Goal: Task Accomplishment & Management: Manage account settings

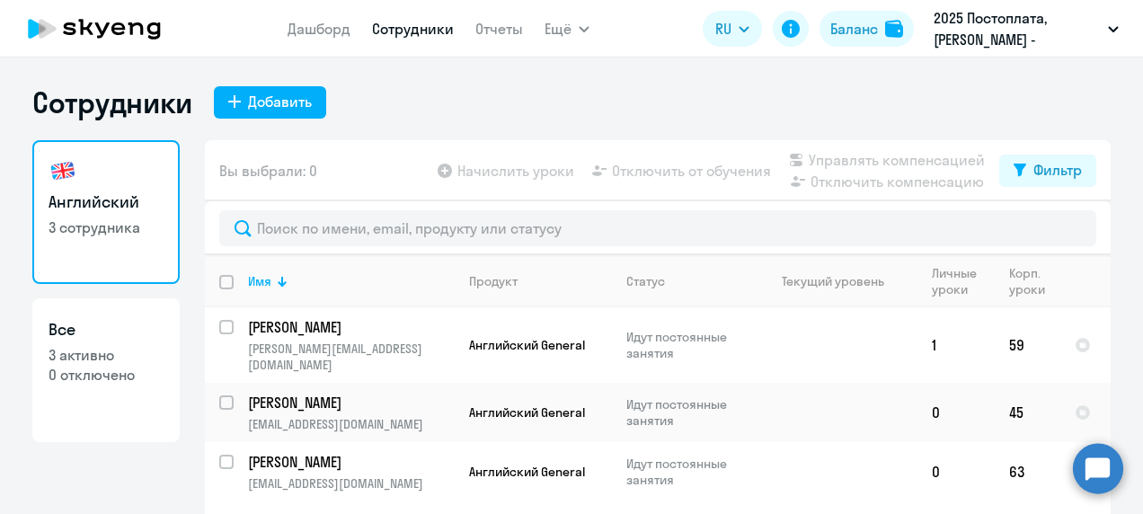
select select "30"
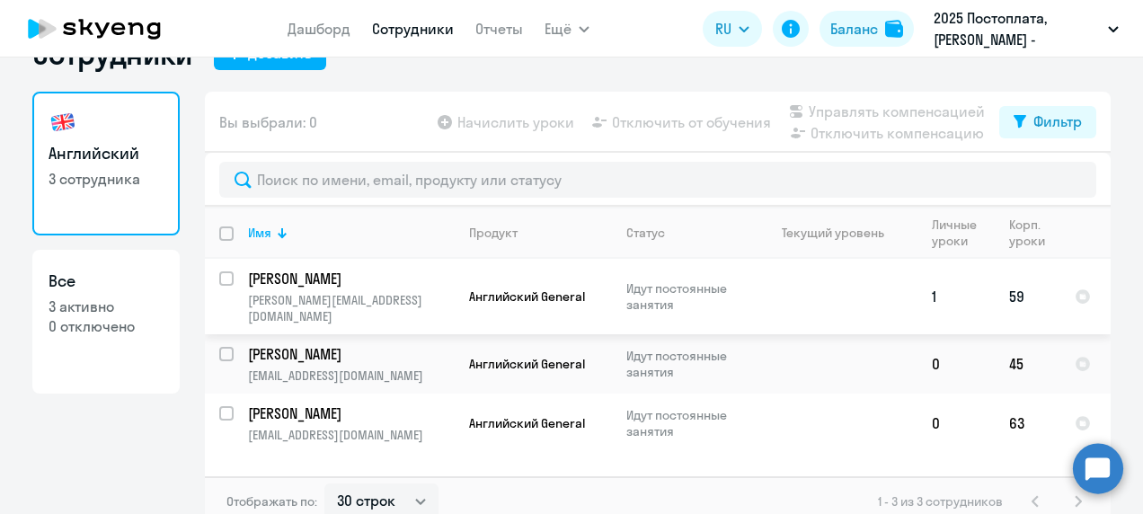
scroll to position [61, 0]
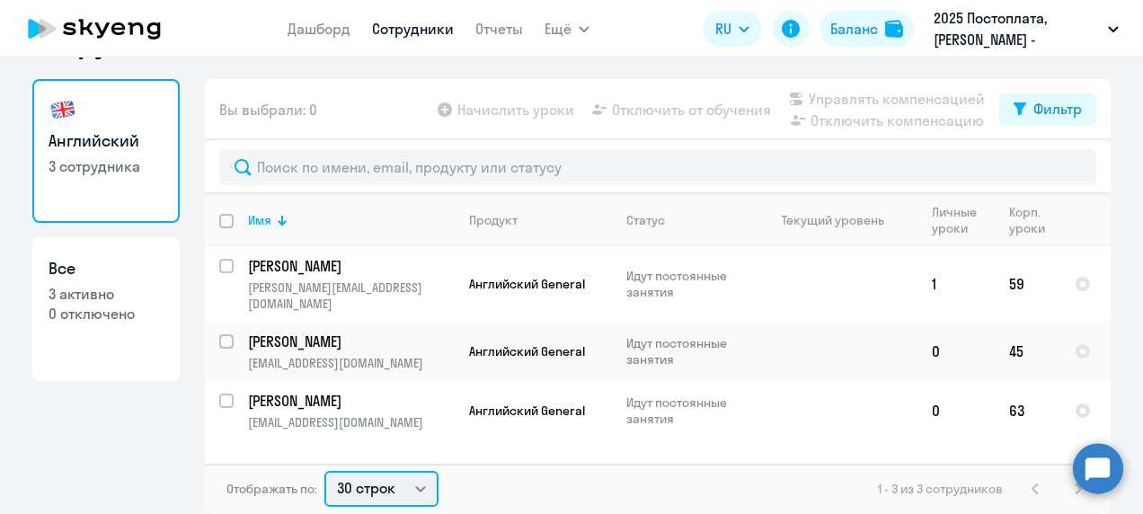
click at [410, 482] on select "30 строк 50 строк 100 строк" at bounding box center [382, 489] width 114 height 36
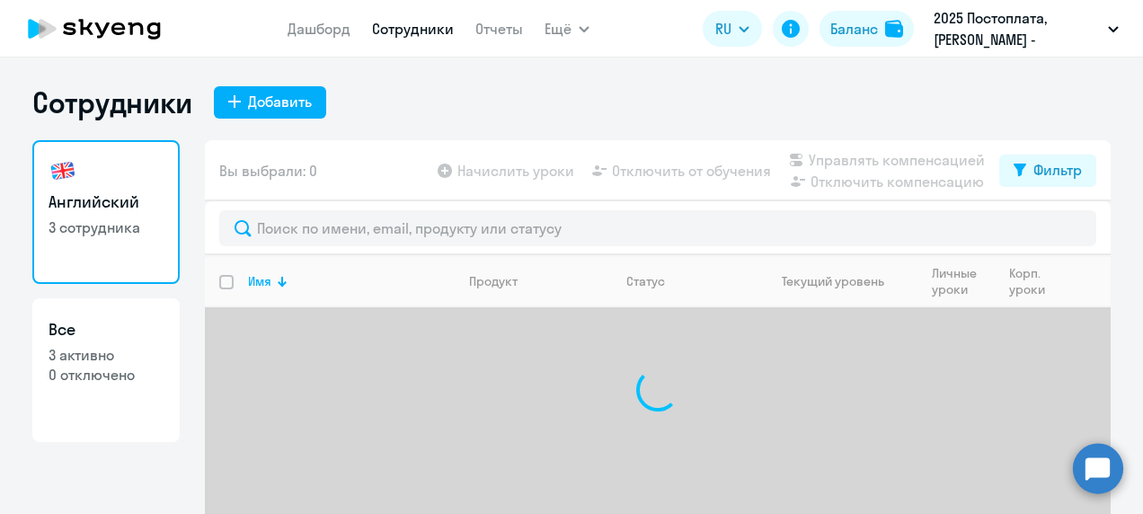
select select "30"
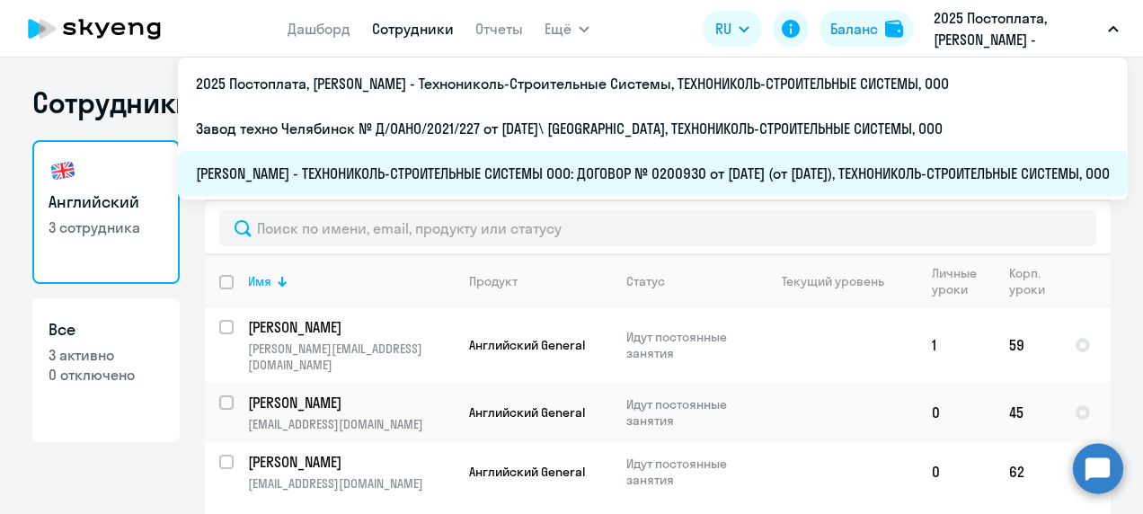
click at [494, 165] on li "[PERSON_NAME] - ТЕХНОНИКОЛЬ-СТРОИТЕЛЬНЫЕ СИСТЕМЫ ООО: ДОГОВОР № 0200930 от [DAT…" at bounding box center [653, 173] width 950 height 45
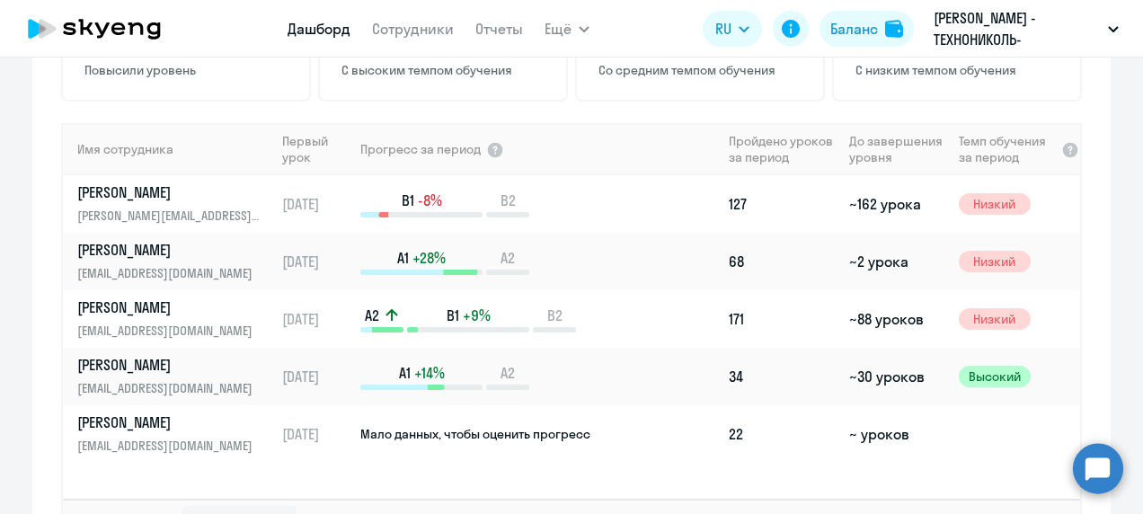
scroll to position [1258, 0]
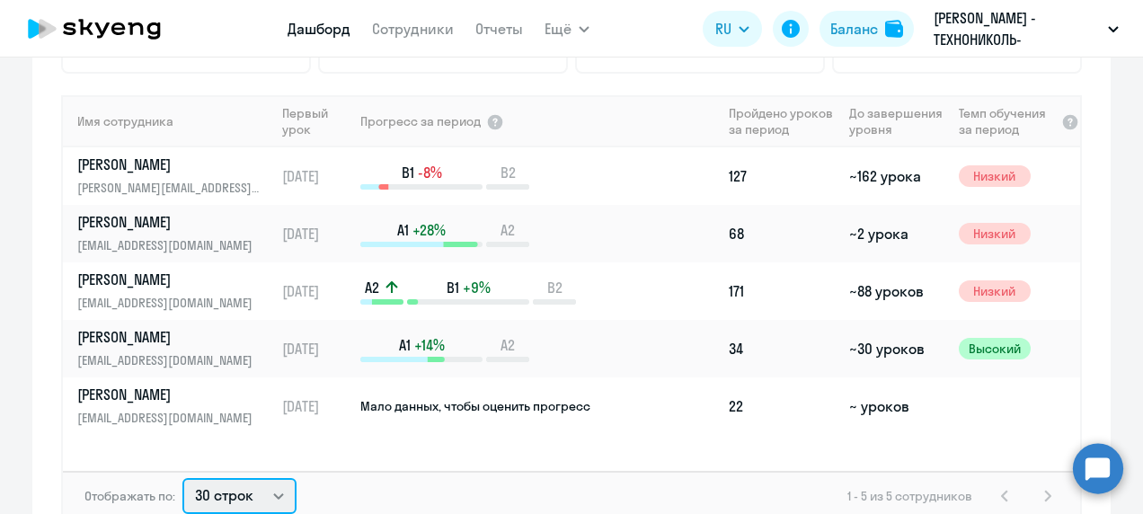
click at [267, 494] on select "30 строк 50 строк 100 строк" at bounding box center [239, 496] width 114 height 36
select select "100"
click at [182, 478] on select "30 строк 50 строк 100 строк" at bounding box center [239, 496] width 114 height 36
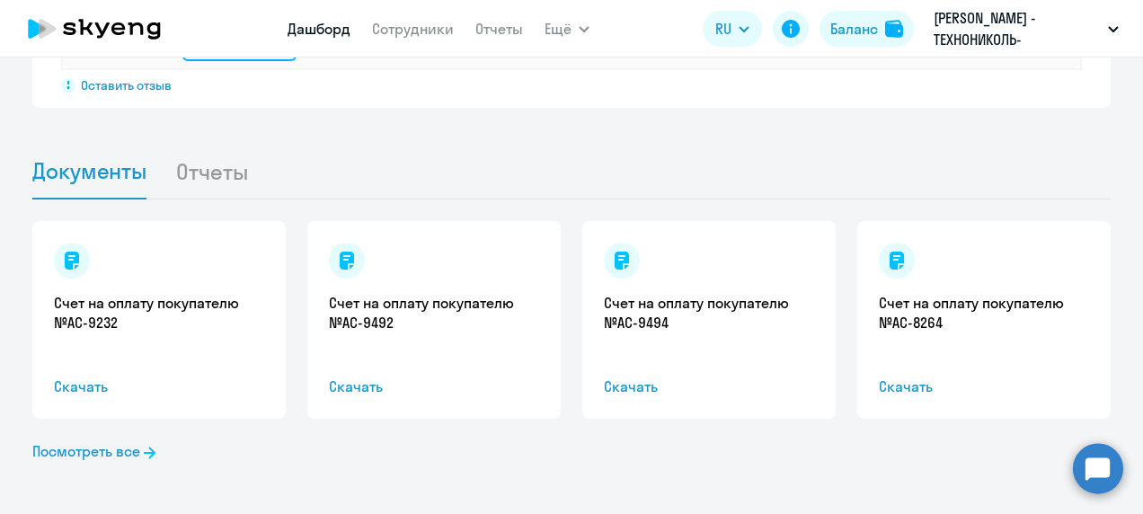
scroll to position [1717, 0]
